Goal: Task Accomplishment & Management: Complete application form

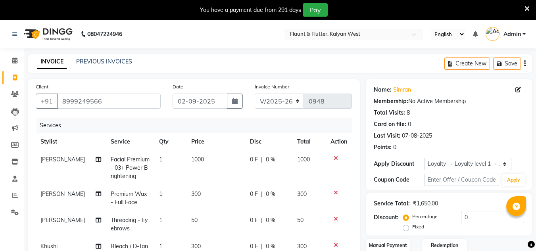
select select "4941"
select select "service"
select select "52860"
select select "1: Object"
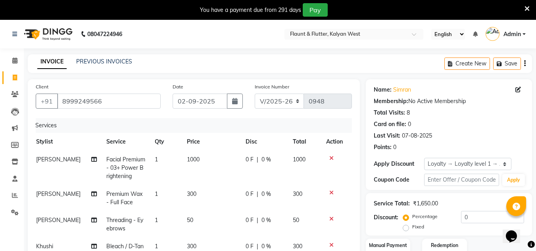
scroll to position [20, 0]
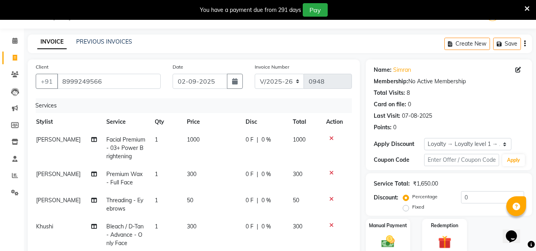
click at [331, 136] on icon at bounding box center [331, 139] width 4 height 6
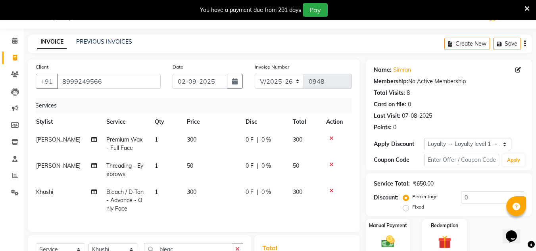
click at [331, 136] on icon at bounding box center [331, 139] width 4 height 6
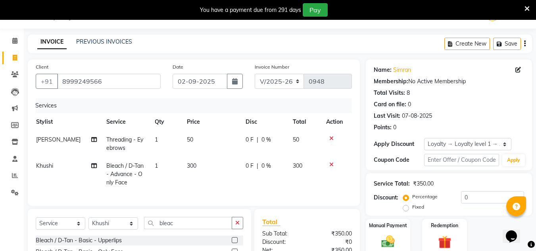
click at [331, 136] on icon at bounding box center [331, 139] width 4 height 6
click at [331, 162] on icon at bounding box center [331, 165] width 4 height 6
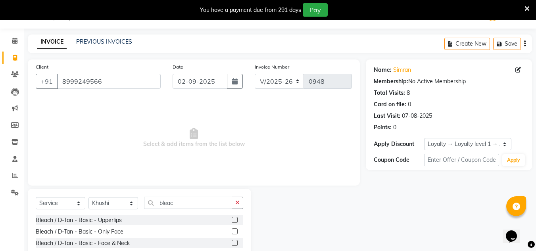
scroll to position [0, 0]
click at [331, 136] on span "Select & add items from the list below" at bounding box center [194, 137] width 316 height 79
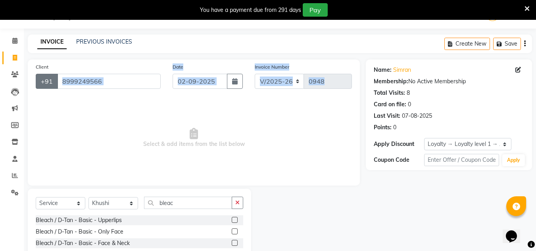
drag, startPoint x: 331, startPoint y: 136, endPoint x: 37, endPoint y: 80, distance: 299.3
click at [37, 80] on div "Client [PHONE_NUMBER] Date [DATE] Invoice Number V/2025 V/[PHONE_NUMBER] Select…" at bounding box center [194, 123] width 332 height 126
click at [112, 84] on input "8999249566" at bounding box center [109, 81] width 104 height 15
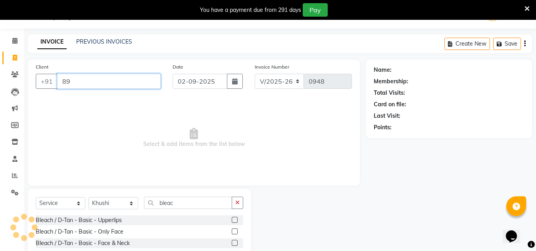
type input "8"
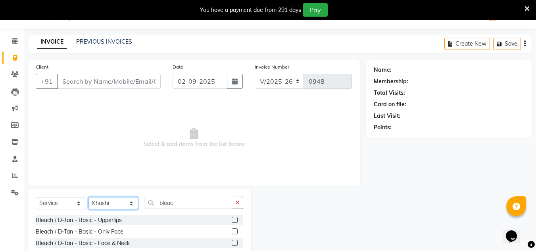
click at [126, 206] on select "Select Stylist [PERSON_NAME] [PERSON_NAME] [PERSON_NAME] [PERSON_NAME] [PERSON_…" at bounding box center [113, 203] width 50 height 12
select select "53415"
click at [88, 197] on select "Select Stylist [PERSON_NAME] [PERSON_NAME] [PERSON_NAME] [PERSON_NAME] [PERSON_…" at bounding box center [113, 203] width 50 height 12
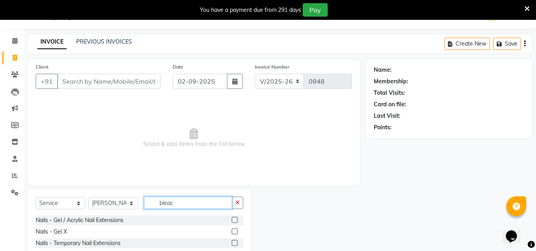
click at [190, 202] on input "bleac" at bounding box center [188, 203] width 88 height 12
type input "b"
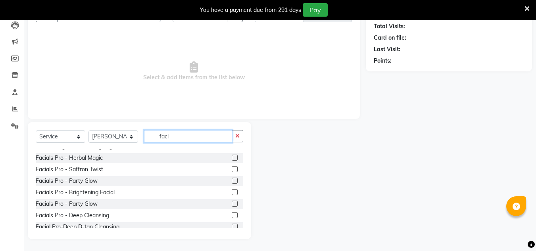
scroll to position [66, 0]
type input "faci"
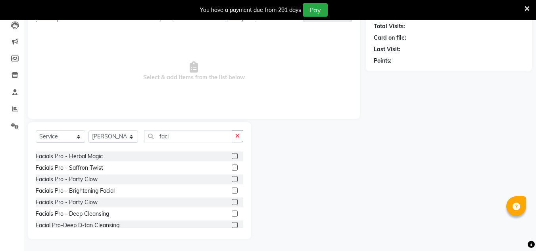
click at [232, 190] on label at bounding box center [235, 191] width 6 height 6
click at [232, 190] on input "checkbox" at bounding box center [234, 190] width 5 height 5
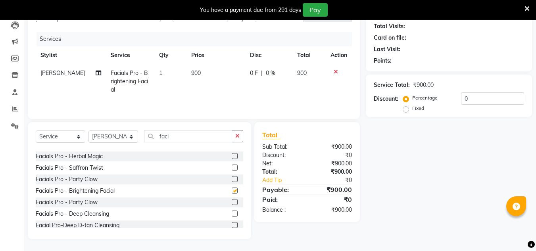
checkbox input "false"
click at [191, 62] on th "Price" at bounding box center [215, 55] width 59 height 18
click at [206, 70] on td "900" at bounding box center [215, 81] width 59 height 35
select select "53415"
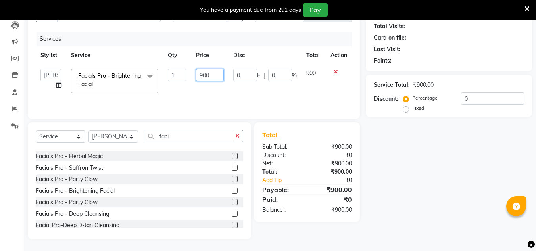
click at [215, 74] on input "900" at bounding box center [209, 75] width 27 height 12
type input "9"
type input "1000"
click at [130, 138] on select "Select Stylist [PERSON_NAME] [PERSON_NAME] [PERSON_NAME] [PERSON_NAME] [PERSON_…" at bounding box center [113, 137] width 50 height 12
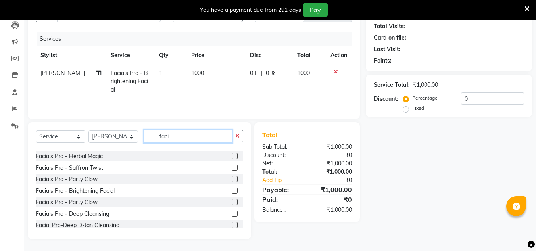
click at [178, 135] on input "faci" at bounding box center [188, 136] width 88 height 12
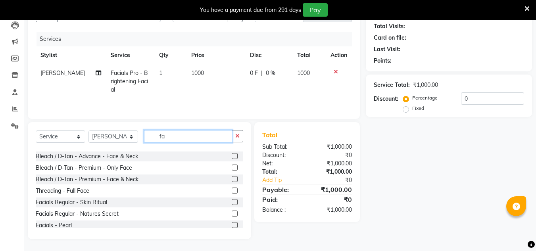
scroll to position [181, 0]
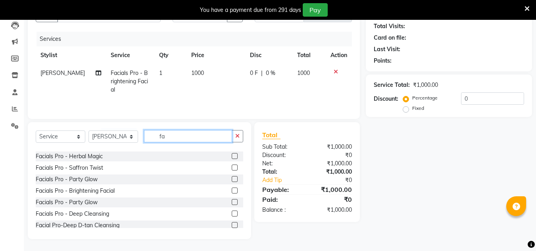
type input "f"
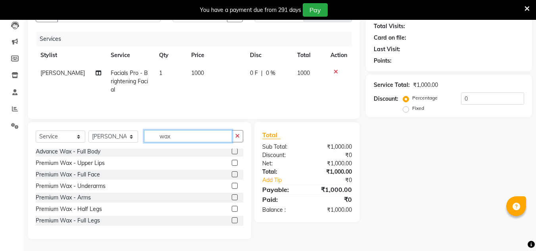
scroll to position [232, 0]
type input "wax"
click at [232, 174] on label at bounding box center [235, 175] width 6 height 6
click at [232, 174] on input "checkbox" at bounding box center [234, 175] width 5 height 5
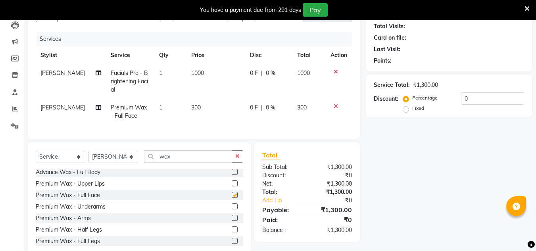
checkbox input "false"
click at [178, 163] on input "wax" at bounding box center [188, 156] width 88 height 12
type input "w"
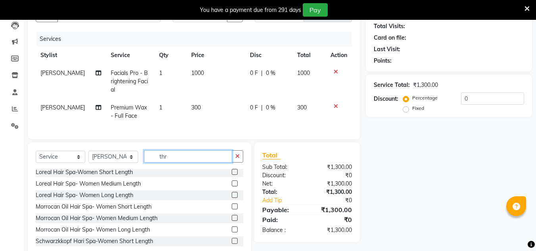
scroll to position [0, 0]
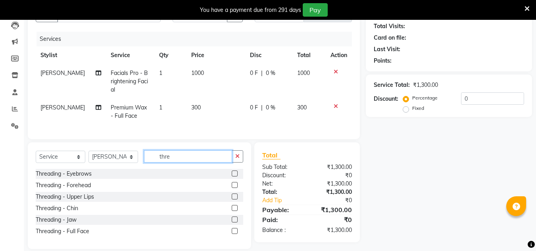
type input "thre"
click at [235, 177] on label at bounding box center [235, 174] width 6 height 6
click at [235, 177] on input "checkbox" at bounding box center [234, 173] width 5 height 5
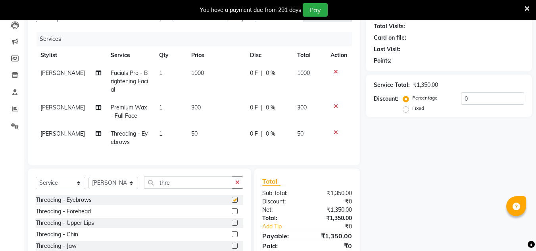
checkbox input "false"
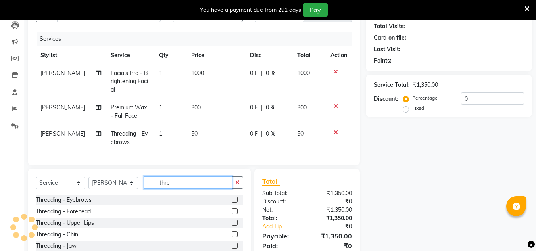
click at [186, 184] on input "thre" at bounding box center [188, 183] width 88 height 12
type input "t"
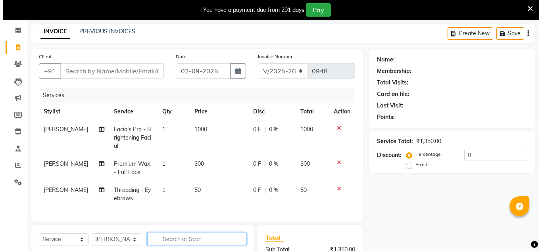
scroll to position [31, 0]
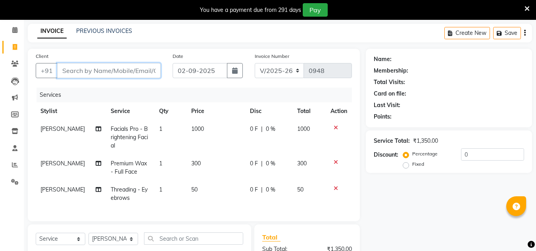
click at [84, 71] on input "Client" at bounding box center [109, 70] width 104 height 15
type input "s"
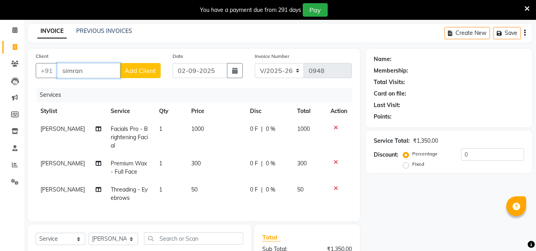
type input "simran"
click at [136, 67] on span "Add Client" at bounding box center [140, 71] width 31 height 8
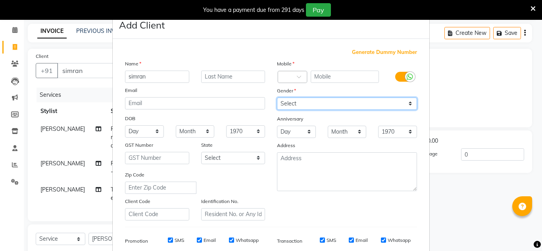
click at [294, 106] on select "Select [DEMOGRAPHIC_DATA] [DEMOGRAPHIC_DATA] Other Prefer Not To Say" at bounding box center [347, 104] width 140 height 12
select select "[DEMOGRAPHIC_DATA]"
click at [277, 98] on select "Select [DEMOGRAPHIC_DATA] [DEMOGRAPHIC_DATA] Other Prefer Not To Say" at bounding box center [347, 104] width 140 height 12
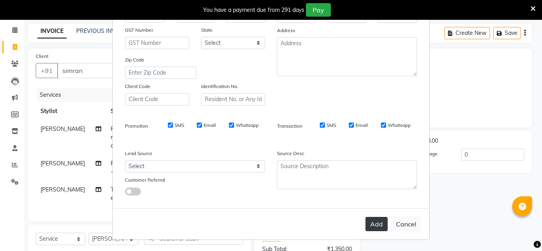
click at [372, 222] on button "Add" at bounding box center [376, 224] width 22 height 14
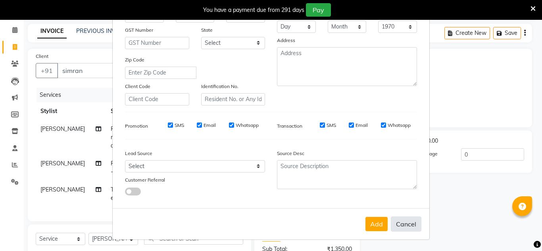
click at [407, 223] on button "Cancel" at bounding box center [406, 224] width 31 height 15
select select
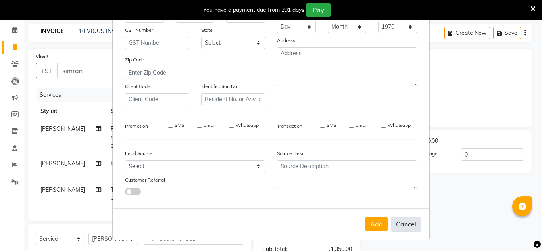
select select
checkbox input "false"
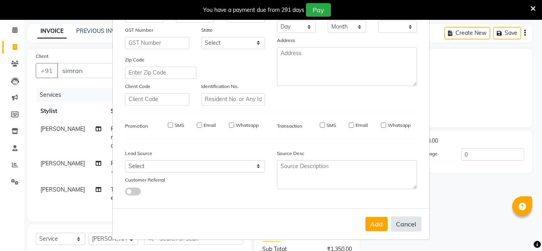
checkbox input "false"
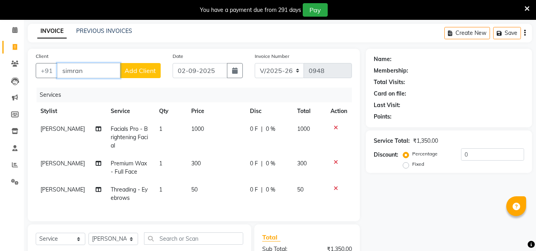
click at [95, 71] on input "simran" at bounding box center [88, 70] width 63 height 15
type input "s"
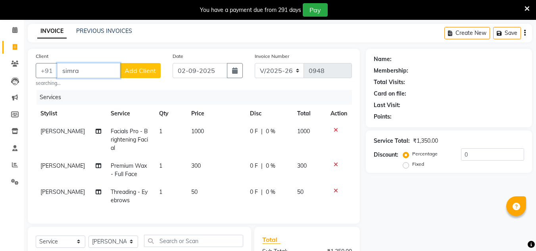
type input "simran"
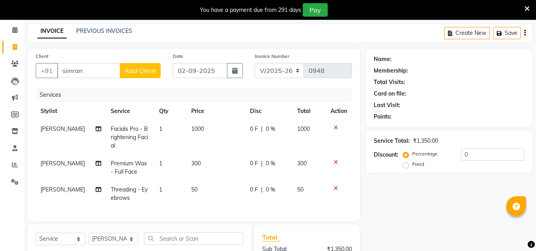
click at [152, 71] on span "Add Client" at bounding box center [140, 71] width 31 height 8
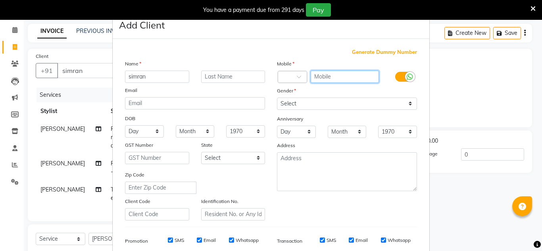
click at [326, 72] on input "text" at bounding box center [345, 77] width 69 height 12
type input "7"
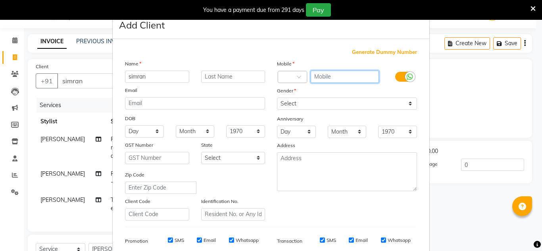
scroll to position [115, 0]
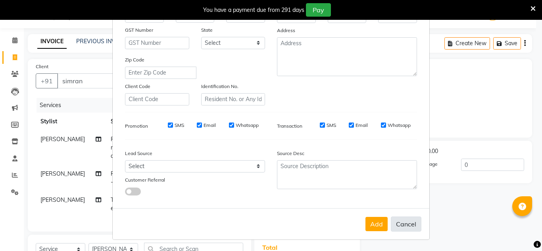
click at [400, 225] on button "Cancel" at bounding box center [406, 224] width 31 height 15
select select
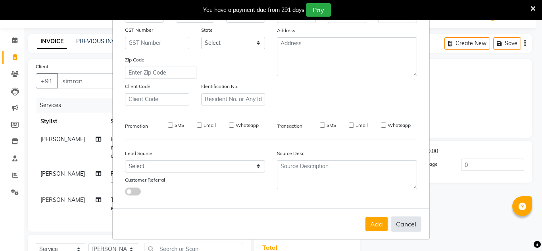
select select
checkbox input "false"
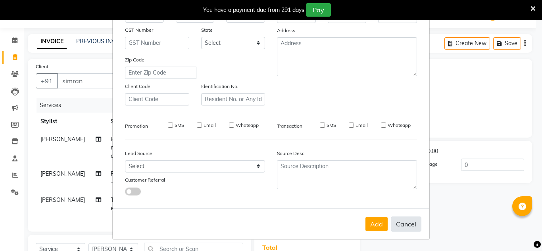
checkbox input "false"
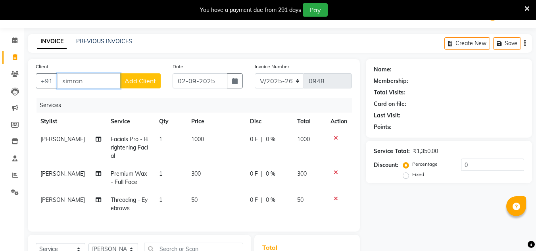
click at [95, 81] on input "simran" at bounding box center [88, 80] width 63 height 15
type input "s"
type input "7841081045"
click at [128, 88] on div "Client [PHONE_NUMBER] Add Client" at bounding box center [98, 78] width 137 height 33
click at [133, 83] on span "Add Client" at bounding box center [140, 81] width 31 height 8
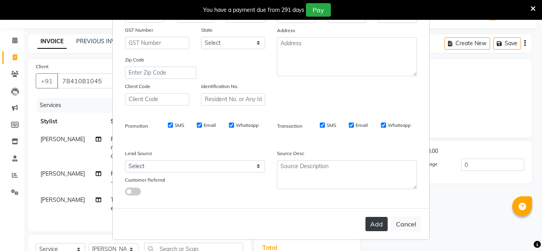
type input "simran"
click at [368, 224] on button "Add" at bounding box center [376, 224] width 22 height 14
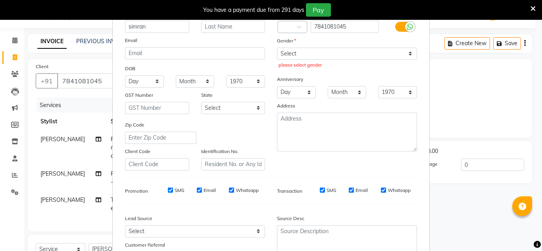
scroll to position [46, 0]
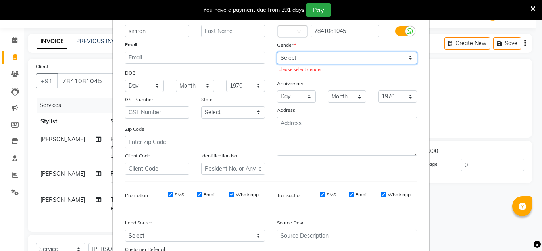
click at [290, 61] on select "Select [DEMOGRAPHIC_DATA] [DEMOGRAPHIC_DATA] Other Prefer Not To Say" at bounding box center [347, 58] width 140 height 12
select select "[DEMOGRAPHIC_DATA]"
click at [277, 52] on select "Select [DEMOGRAPHIC_DATA] [DEMOGRAPHIC_DATA] Other Prefer Not To Say" at bounding box center [347, 58] width 140 height 12
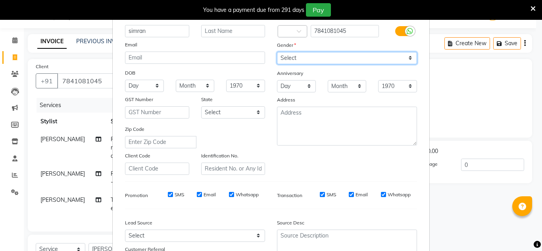
scroll to position [115, 0]
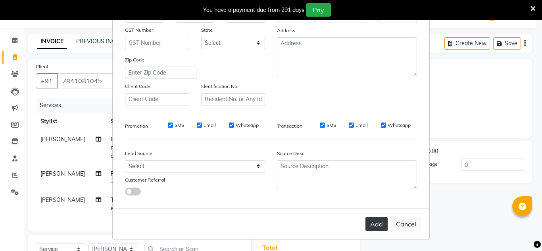
click at [373, 225] on button "Add" at bounding box center [376, 224] width 22 height 14
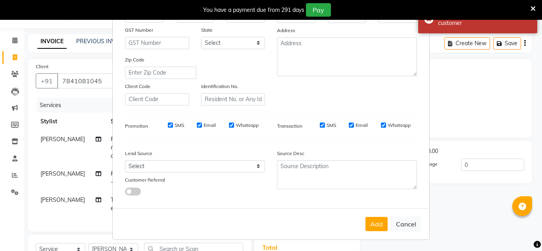
scroll to position [0, 0]
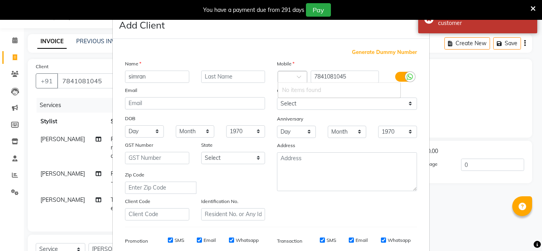
click at [285, 77] on div at bounding box center [292, 77] width 29 height 8
type input "91"
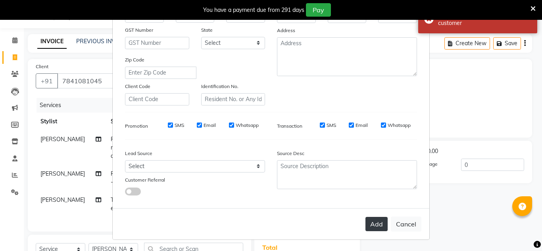
click at [375, 224] on button "Add" at bounding box center [376, 224] width 22 height 14
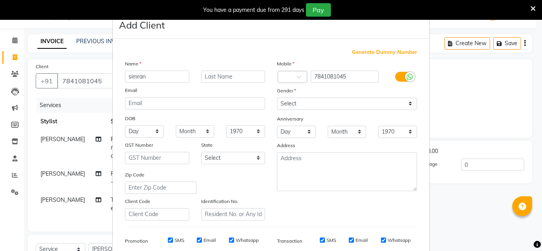
scroll to position [0, 0]
click at [297, 76] on span at bounding box center [302, 79] width 10 height 8
click at [292, 75] on div at bounding box center [292, 77] width 29 height 8
type input "91"
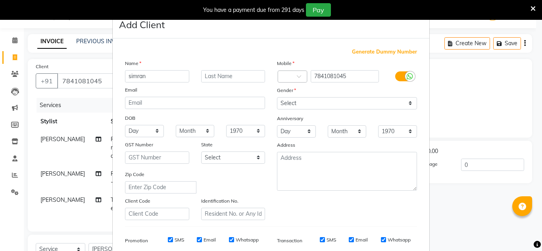
click at [405, 75] on div at bounding box center [410, 76] width 10 height 10
click at [0, 0] on input "checkbox" at bounding box center [0, 0] width 0 height 0
click at [297, 78] on span at bounding box center [302, 79] width 10 height 8
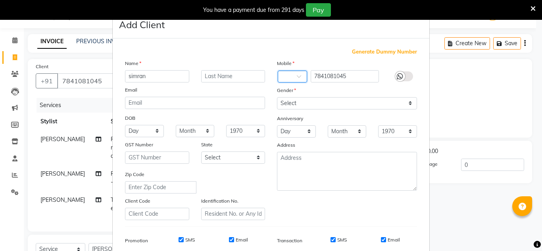
click at [297, 78] on span at bounding box center [302, 79] width 10 height 8
type input "91"
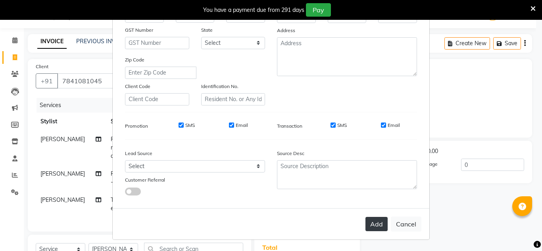
click at [375, 218] on button "Add" at bounding box center [376, 224] width 22 height 14
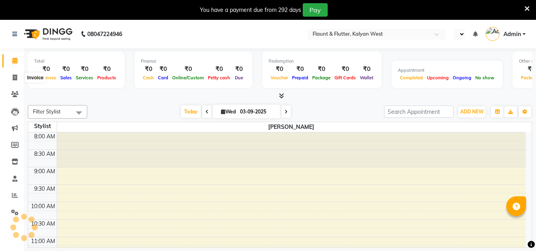
select select "en"
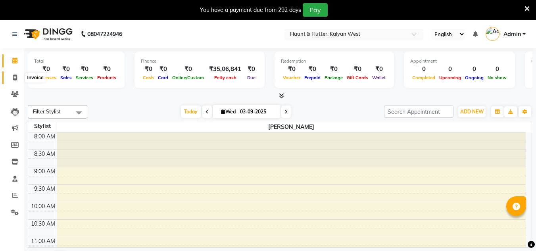
click at [12, 75] on span at bounding box center [15, 77] width 14 height 9
select select "service"
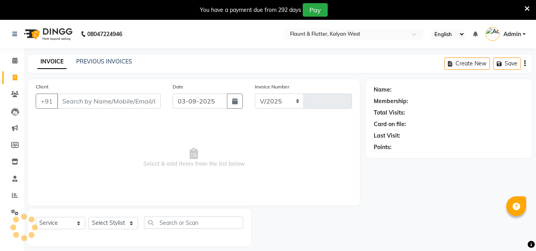
select select "4941"
type input "0948"
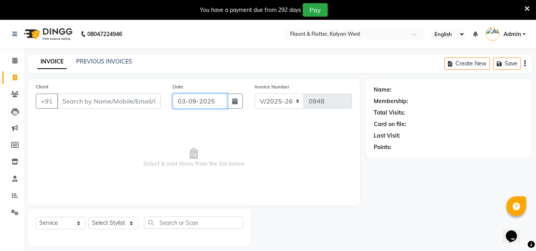
click at [194, 96] on input "03-09-2025" at bounding box center [200, 101] width 55 height 15
select select "9"
select select "2025"
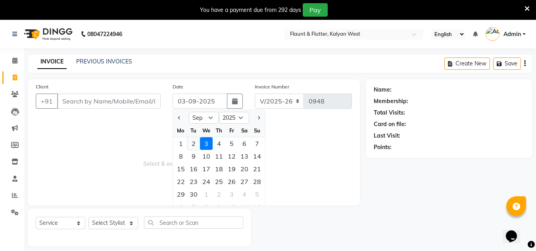
click at [191, 142] on div "2" at bounding box center [193, 143] width 13 height 13
type input "02-09-2025"
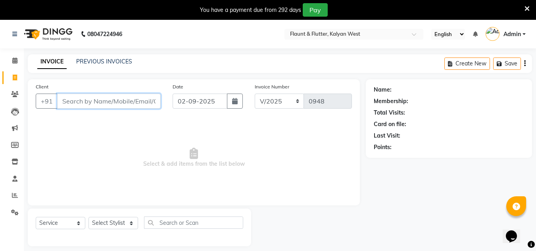
click at [77, 102] on input "Client" at bounding box center [109, 101] width 104 height 15
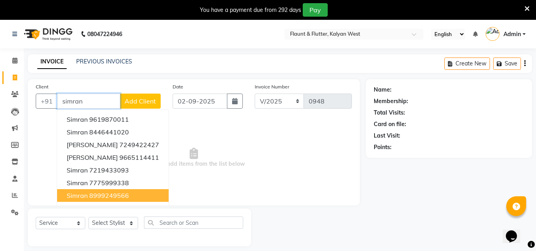
click at [78, 196] on span "simran" at bounding box center [77, 196] width 21 height 8
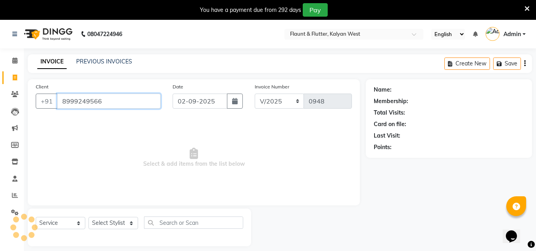
type input "8999249566"
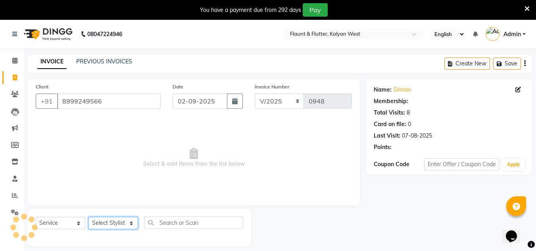
click at [115, 227] on select "Select Stylist [PERSON_NAME] [PERSON_NAME] [PERSON_NAME] [PERSON_NAME] [PERSON_…" at bounding box center [113, 223] width 50 height 12
select select "1: Object"
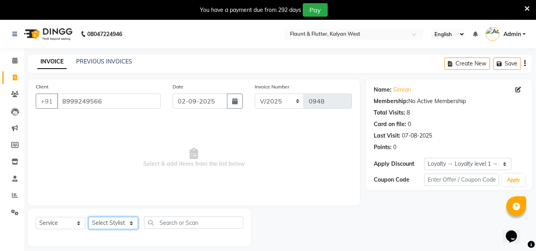
select select "53415"
click at [88, 217] on select "Select Stylist [PERSON_NAME] [PERSON_NAME] [PERSON_NAME] [PERSON_NAME] [PERSON_…" at bounding box center [113, 223] width 50 height 12
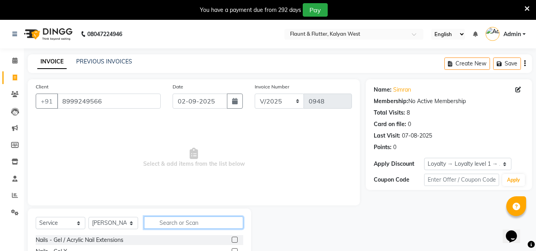
click at [161, 219] on input "text" at bounding box center [193, 223] width 99 height 12
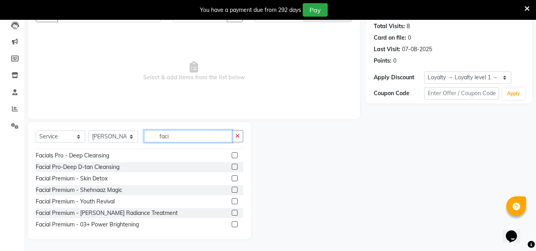
scroll to position [125, 0]
type input "faci"
click at [232, 189] on label at bounding box center [235, 189] width 6 height 6
click at [232, 189] on input "checkbox" at bounding box center [234, 189] width 5 height 5
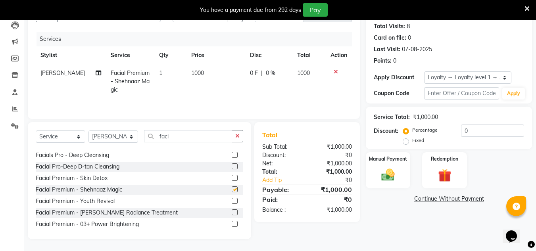
checkbox input "false"
click at [172, 140] on input "faci" at bounding box center [188, 136] width 88 height 12
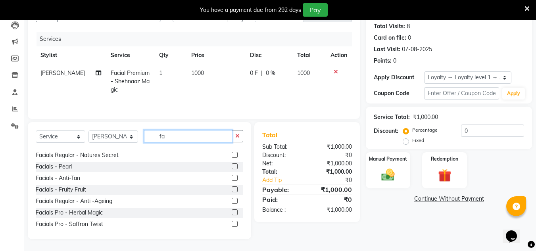
scroll to position [240, 0]
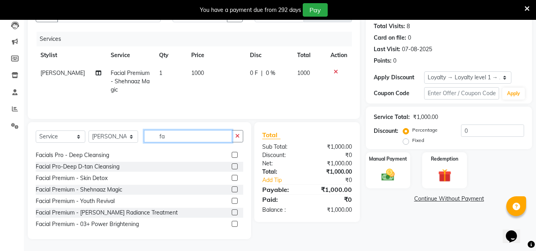
type input "f"
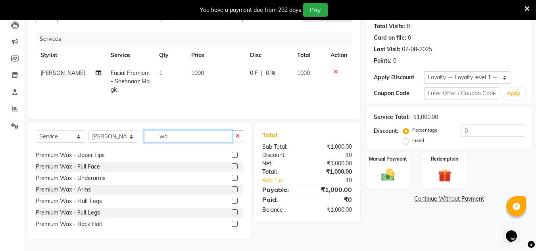
scroll to position [217, 0]
type input "wax"
click at [232, 190] on label at bounding box center [235, 189] width 6 height 6
click at [232, 190] on input "checkbox" at bounding box center [234, 189] width 5 height 5
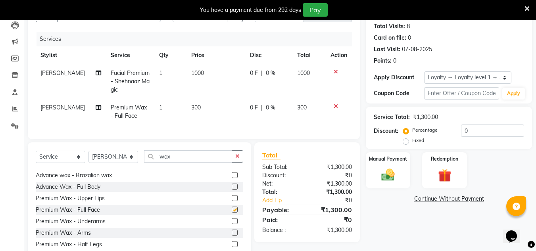
checkbox input "false"
click at [177, 158] on input "wax" at bounding box center [188, 156] width 88 height 12
type input "w"
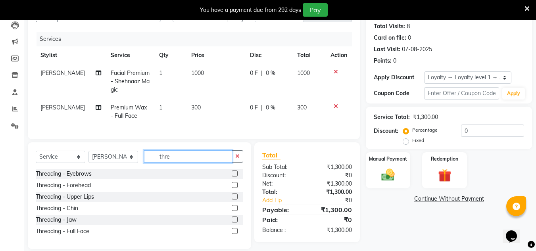
scroll to position [0, 0]
type input "thre"
click at [235, 177] on label at bounding box center [235, 174] width 6 height 6
click at [235, 177] on input "checkbox" at bounding box center [234, 173] width 5 height 5
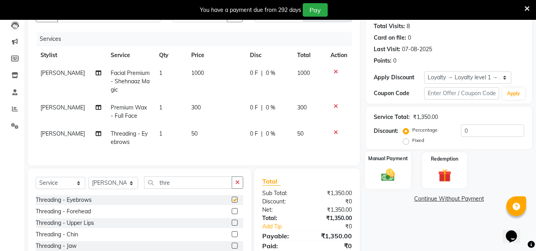
checkbox input "false"
click at [398, 177] on img at bounding box center [388, 175] width 22 height 16
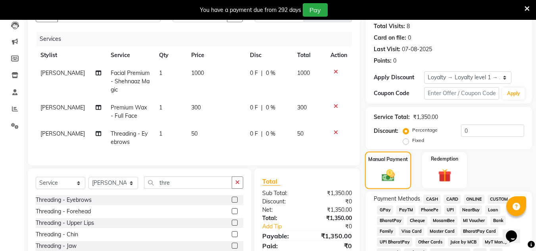
scroll to position [237, 0]
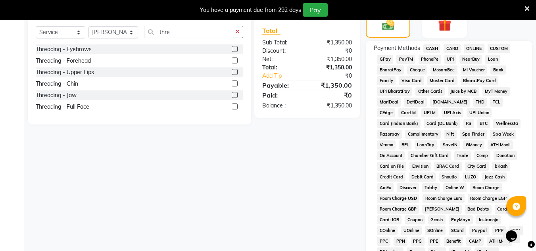
click at [473, 48] on span "ONLINE" at bounding box center [474, 48] width 21 height 9
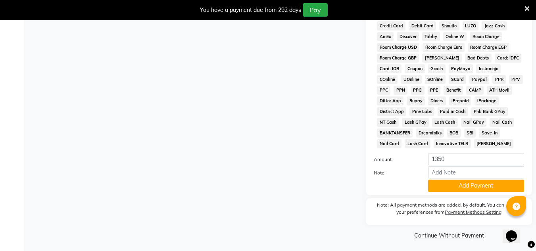
scroll to position [391, 0]
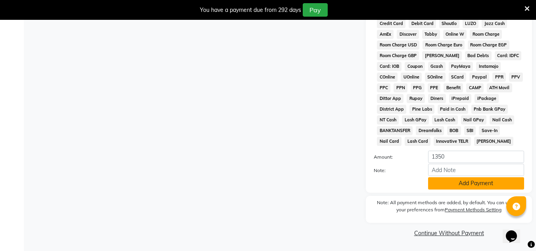
click at [466, 181] on button "Add Payment" at bounding box center [476, 183] width 96 height 12
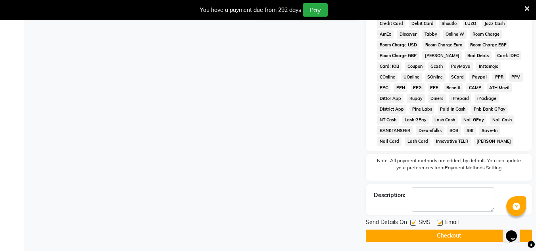
click at [438, 223] on label at bounding box center [440, 223] width 6 height 6
click at [438, 223] on input "checkbox" at bounding box center [439, 223] width 5 height 5
checkbox input "false"
click at [438, 238] on button "Checkout" at bounding box center [449, 236] width 166 height 12
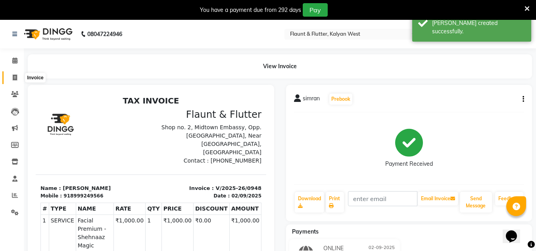
click at [13, 77] on icon at bounding box center [15, 78] width 4 height 6
select select "service"
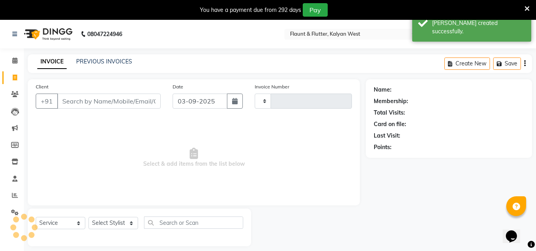
scroll to position [20, 0]
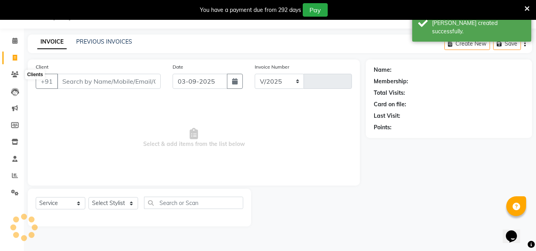
select select "4941"
type input "0949"
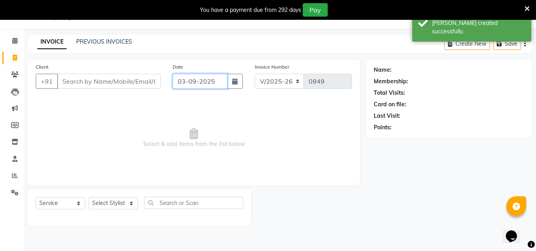
click at [186, 85] on input "03-09-2025" at bounding box center [200, 81] width 55 height 15
select select "9"
select select "2025"
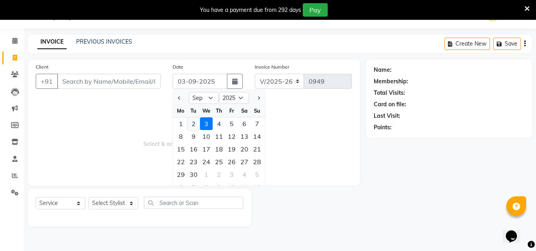
click at [191, 119] on div "2" at bounding box center [193, 123] width 13 height 13
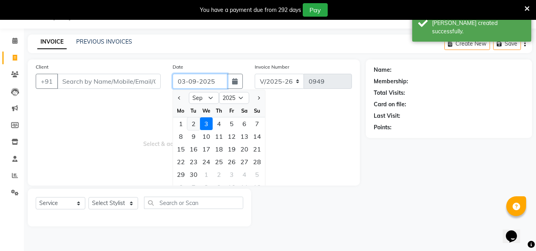
type input "02-09-2025"
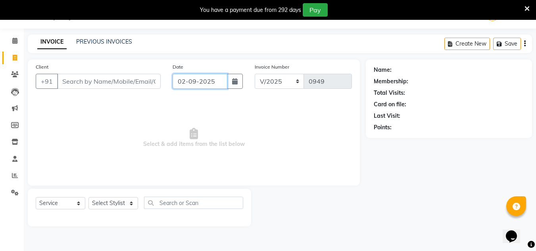
scroll to position [0, 0]
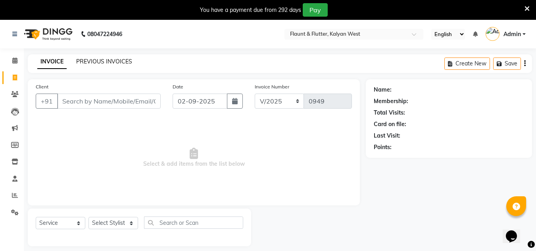
click at [106, 61] on link "PREVIOUS INVOICES" at bounding box center [104, 61] width 56 height 7
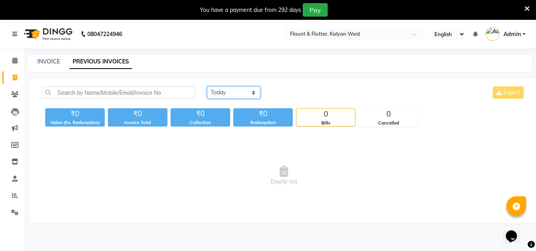
click at [246, 94] on select "Today Yesterday Custom Range" at bounding box center [233, 92] width 53 height 12
select select "yesterday"
click at [207, 86] on select "Today Yesterday Custom Range" at bounding box center [233, 92] width 53 height 12
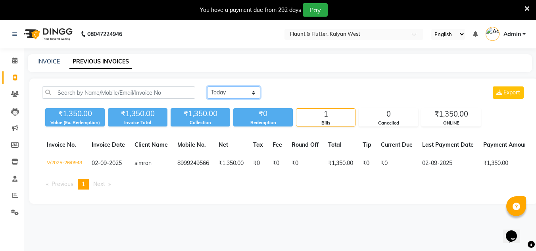
scroll to position [20, 0]
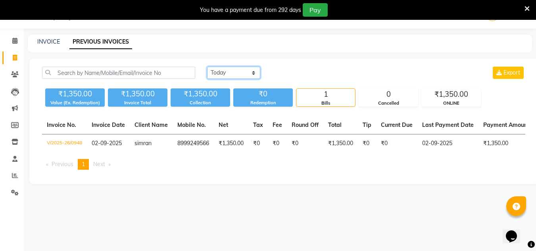
click at [239, 73] on select "Today Yesterday Custom Range" at bounding box center [233, 73] width 53 height 12
click at [207, 67] on select "Today Yesterday Custom Range" at bounding box center [233, 73] width 53 height 12
